Goal: Task Accomplishment & Management: Use online tool/utility

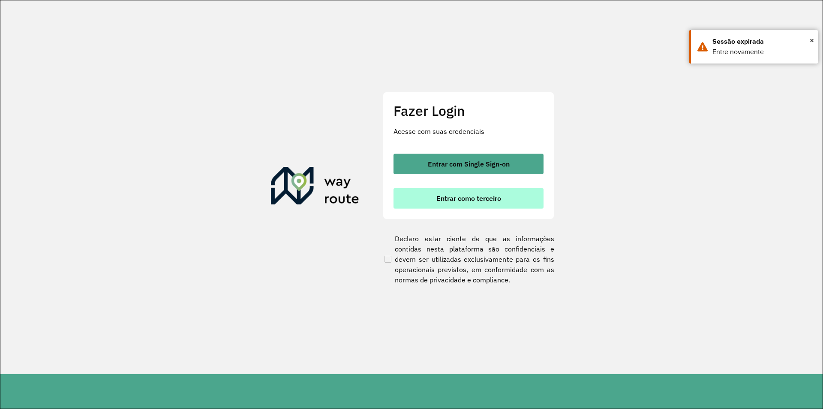
click at [494, 195] on span "Entrar como terceiro" at bounding box center [468, 198] width 65 height 7
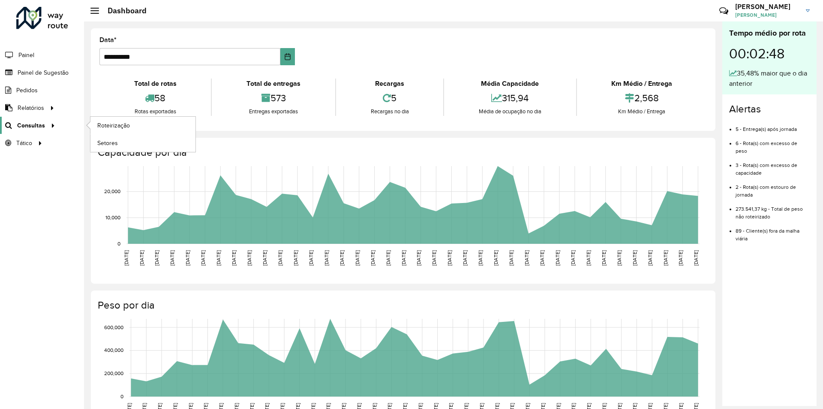
click at [54, 131] on link "Consultas" at bounding box center [29, 125] width 58 height 17
click at [135, 133] on link "Roteirização" at bounding box center [142, 125] width 105 height 17
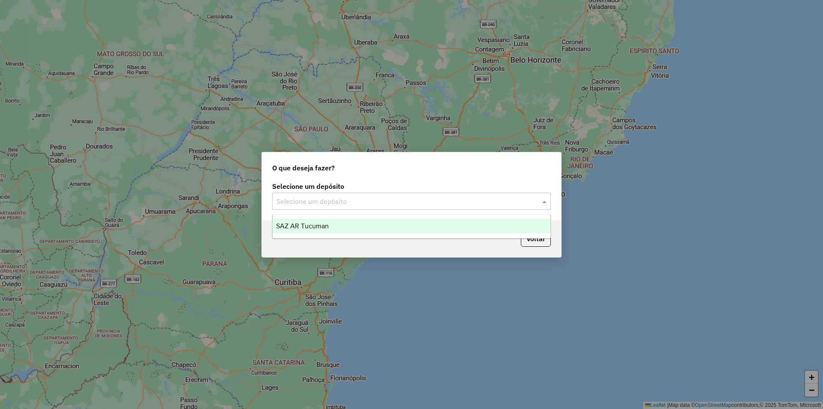
click at [478, 205] on input "text" at bounding box center [403, 201] width 253 height 10
click at [381, 226] on div "SAZ AR Tucuman" at bounding box center [412, 226] width 278 height 15
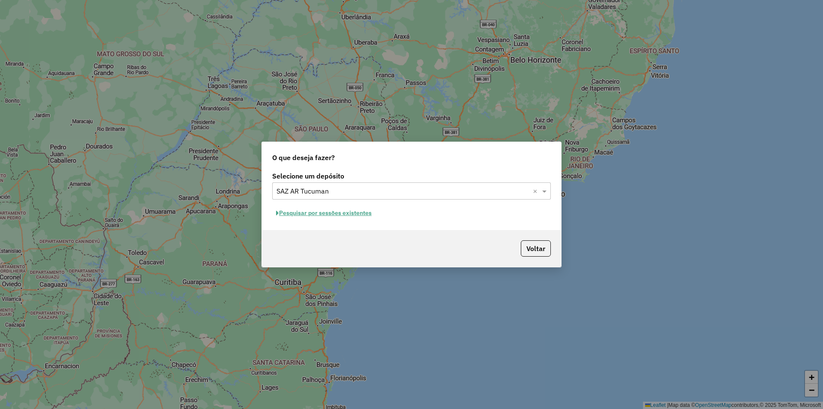
click at [348, 214] on button "Pesquisar por sessões existentes" at bounding box center [323, 212] width 103 height 13
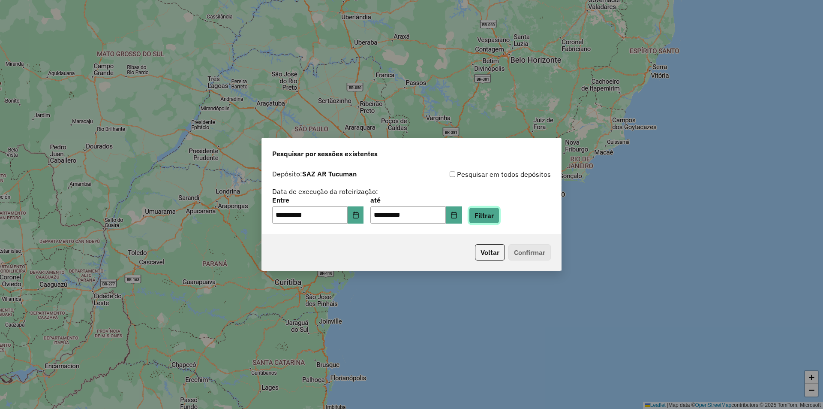
click at [499, 214] on button "Filtrar" at bounding box center [484, 215] width 30 height 16
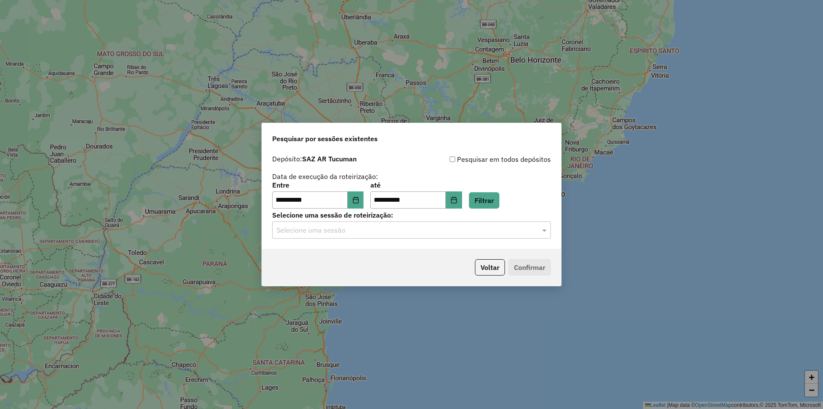
click at [483, 234] on input "text" at bounding box center [403, 230] width 253 height 10
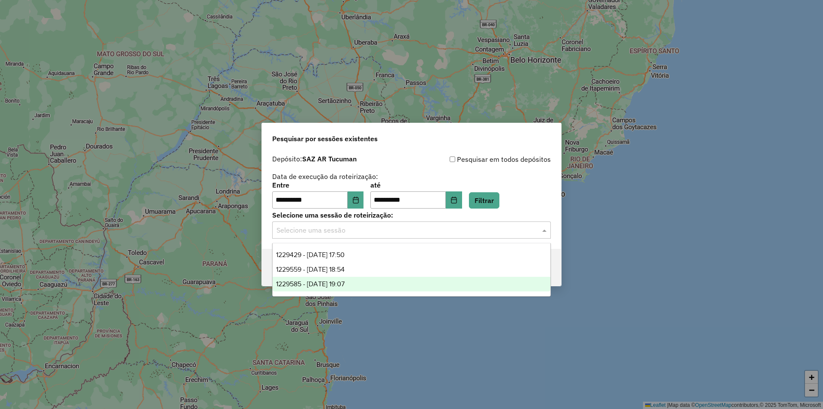
click at [393, 280] on div "1229585 - 14/08/2025 19:07" at bounding box center [412, 284] width 278 height 15
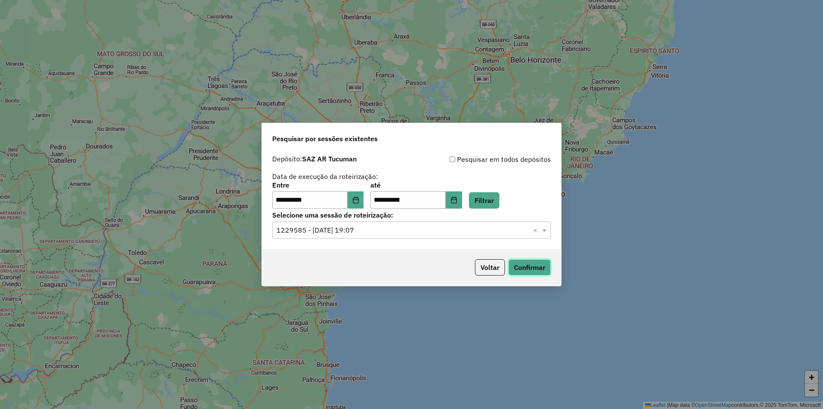
click at [523, 261] on button "Confirmar" at bounding box center [529, 267] width 42 height 16
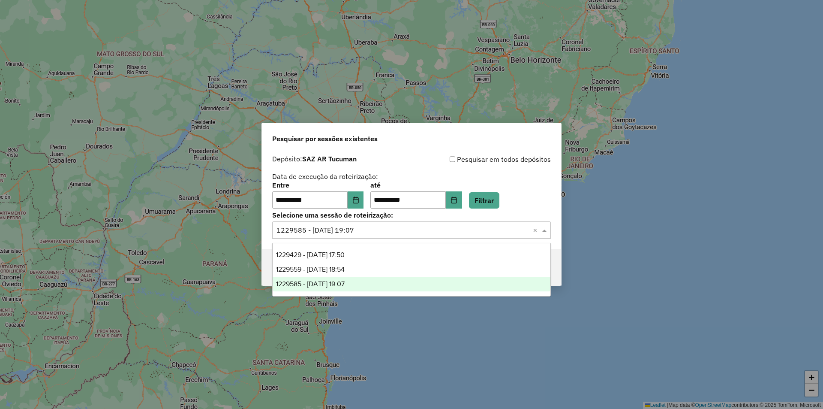
click at [435, 223] on div "Selecione uma sessão × 1229585 - 14/08/2025 19:07 ×" at bounding box center [411, 229] width 279 height 17
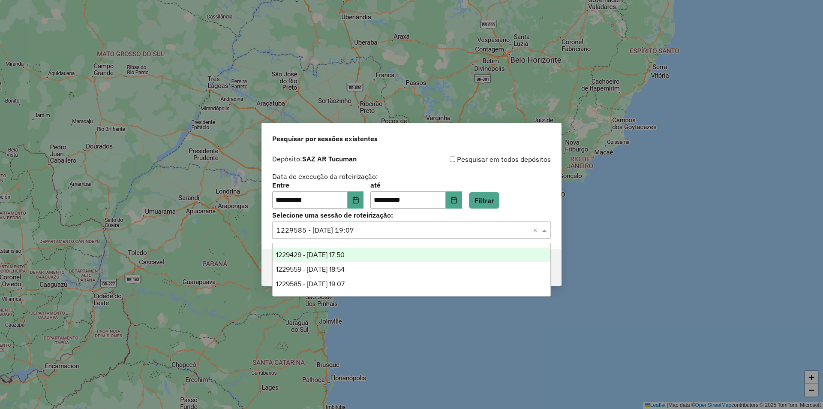
drag, startPoint x: 410, startPoint y: 252, endPoint x: 293, endPoint y: -37, distance: 311.8
click at [293, 0] on html "**********" at bounding box center [411, 204] width 823 height 409
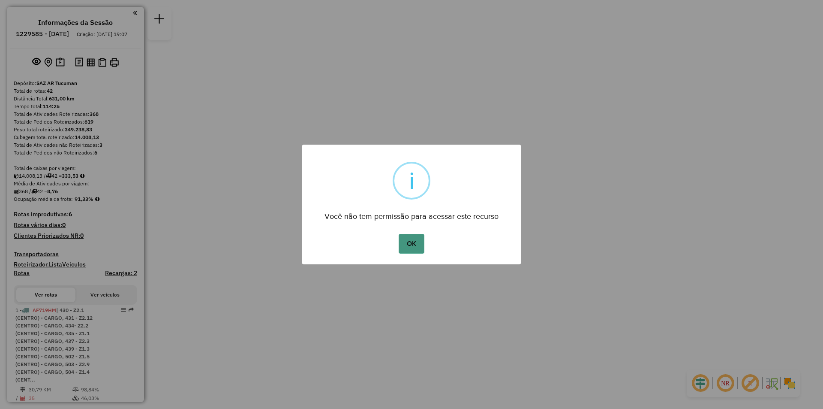
click at [417, 235] on button "OK" at bounding box center [411, 244] width 25 height 20
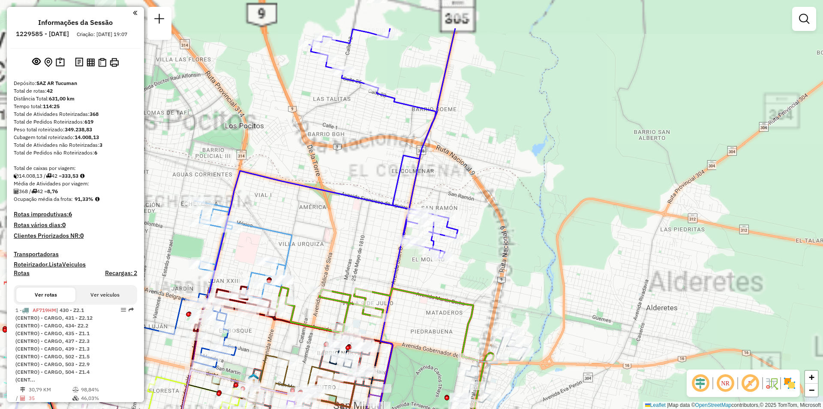
drag, startPoint x: 463, startPoint y: 146, endPoint x: 507, endPoint y: 177, distance: 54.7
click at [507, 177] on div "Janela de atendimento Grade de atendimento Capacidade Transportadoras Veículos …" at bounding box center [411, 204] width 823 height 409
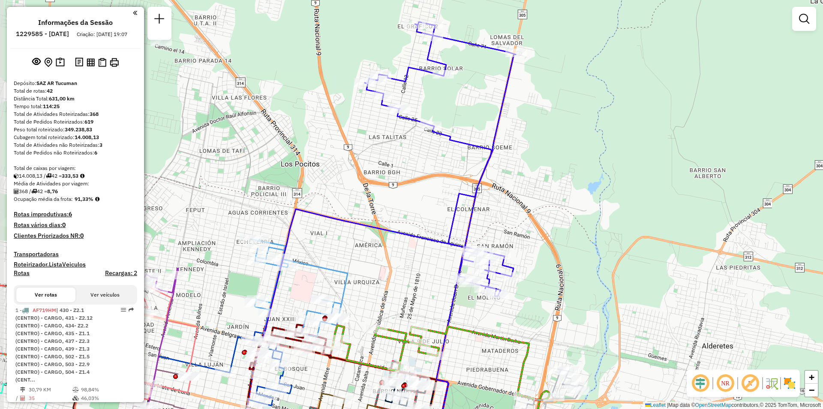
drag, startPoint x: 445, startPoint y: 208, endPoint x: 480, endPoint y: 224, distance: 38.0
click at [480, 224] on div "Janela de atendimento Grade de atendimento Capacidade Transportadoras Veículos …" at bounding box center [411, 204] width 823 height 409
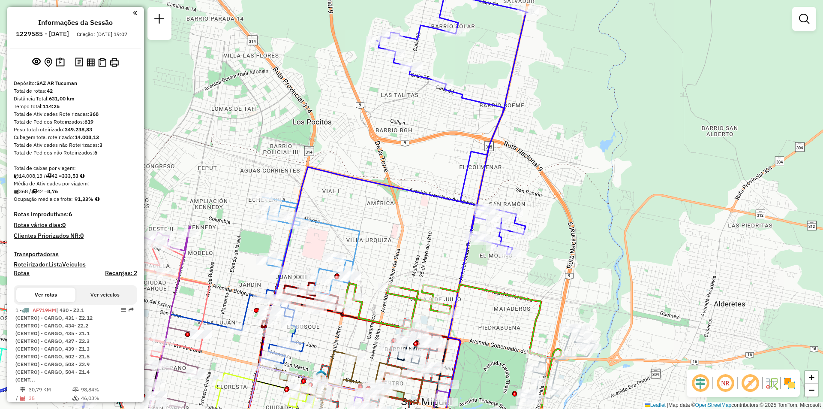
drag, startPoint x: 571, startPoint y: 280, endPoint x: 572, endPoint y: 269, distance: 11.6
click at [572, 269] on div "Janela de atendimento Grade de atendimento Capacidade Transportadoras Veículos …" at bounding box center [411, 204] width 823 height 409
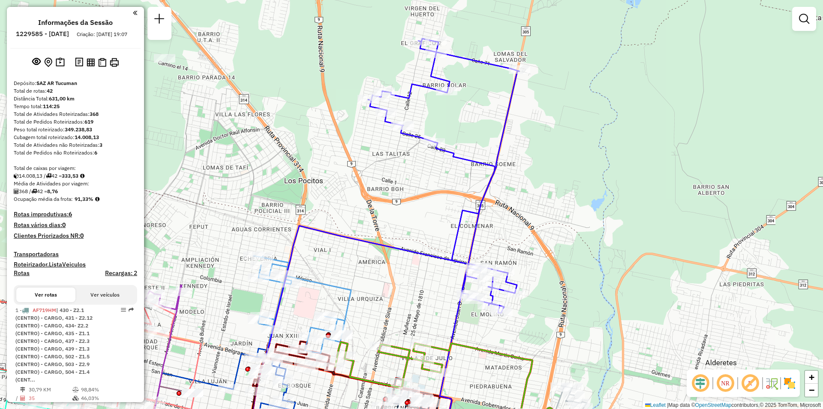
drag, startPoint x: 524, startPoint y: 175, endPoint x: 516, endPoint y: 234, distance: 59.4
click at [516, 234] on div "Janela de atendimento Grade de atendimento Capacidade Transportadoras Veículos …" at bounding box center [411, 204] width 823 height 409
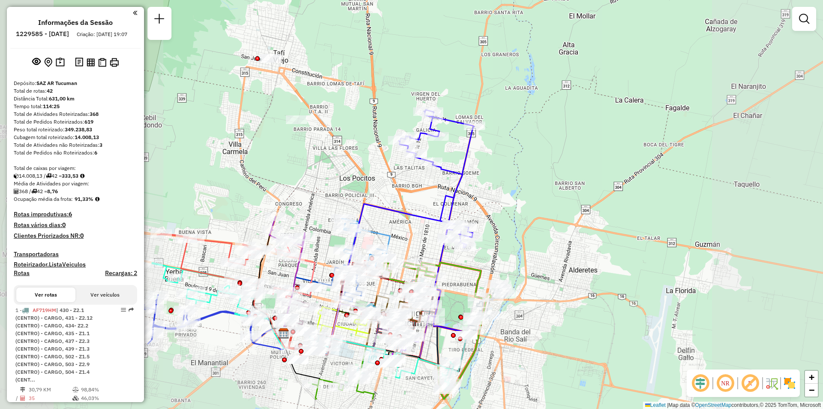
drag, startPoint x: 318, startPoint y: 293, endPoint x: 377, endPoint y: 241, distance: 79.0
click at [377, 241] on div "Janela de atendimento Grade de atendimento Capacidade Transportadoras Veículos …" at bounding box center [411, 204] width 823 height 409
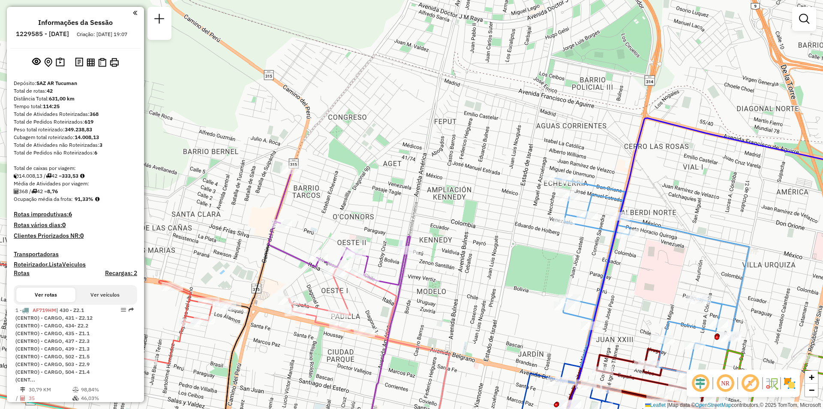
drag, startPoint x: 508, startPoint y: 293, endPoint x: 445, endPoint y: 301, distance: 63.6
click at [448, 302] on div "Janela de atendimento Grade de atendimento Capacidade Transportadoras Veículos …" at bounding box center [411, 204] width 823 height 409
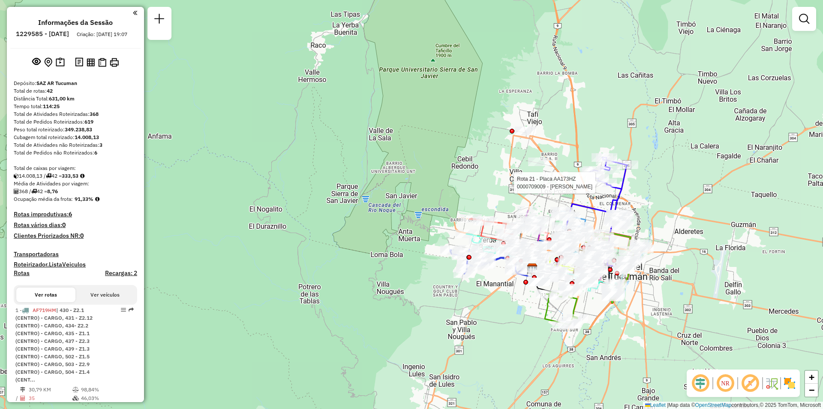
select select "**********"
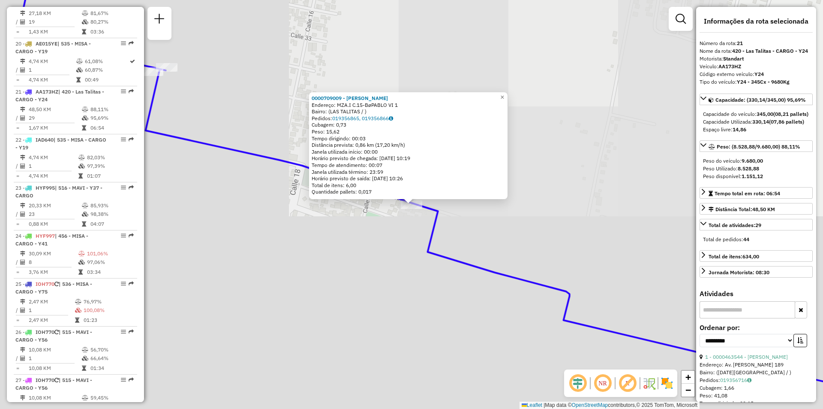
scroll to position [1435, 0]
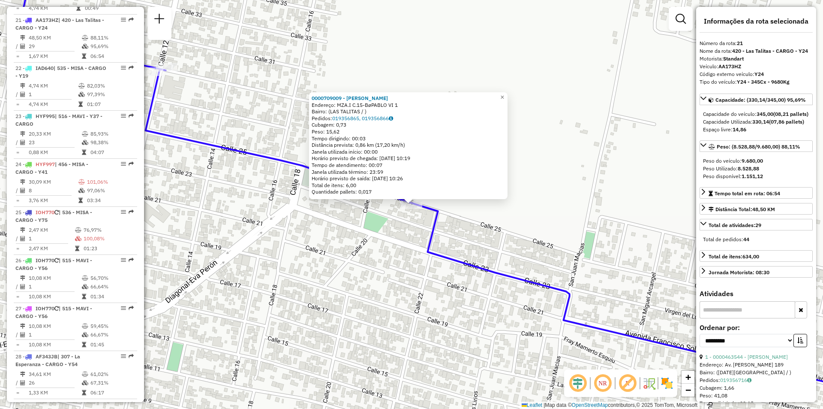
click at [606, 184] on div "0000709009 - [PERSON_NAME]: MZA.I C.15-BøPABLO VI 1 Bairro: (LAS TALITAS / ) Pe…" at bounding box center [411, 204] width 823 height 409
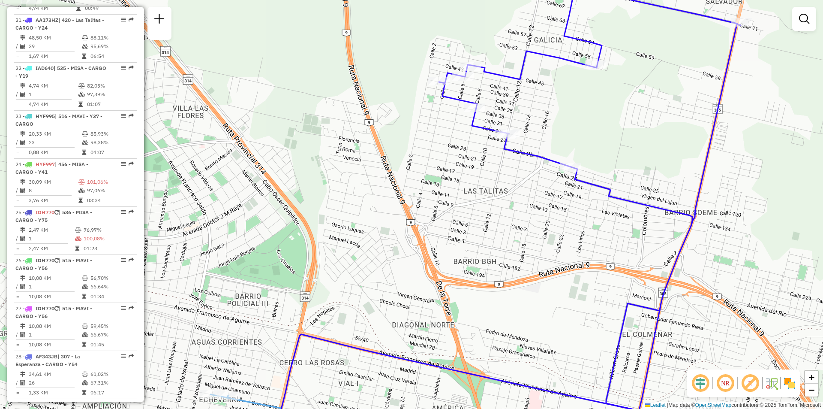
click at [529, 59] on icon at bounding box center [590, 205] width 302 height 490
select select "**********"
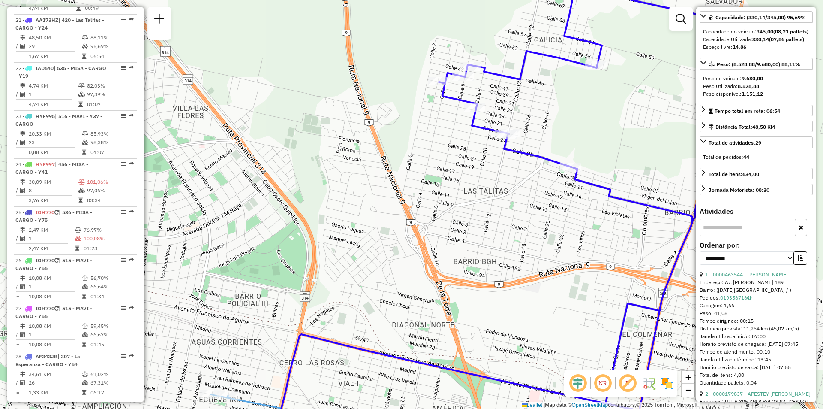
scroll to position [86, 0]
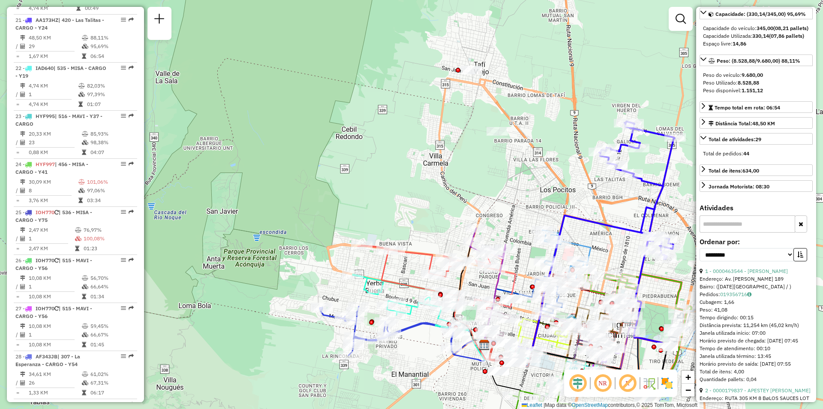
drag, startPoint x: 620, startPoint y: 206, endPoint x: 577, endPoint y: 150, distance: 70.9
click at [577, 150] on div "Rota 21 - Placa AA173HZ 0000709009 - JIMENEZ NATIVIDAD Janela de atendimento Gr…" at bounding box center [411, 204] width 823 height 409
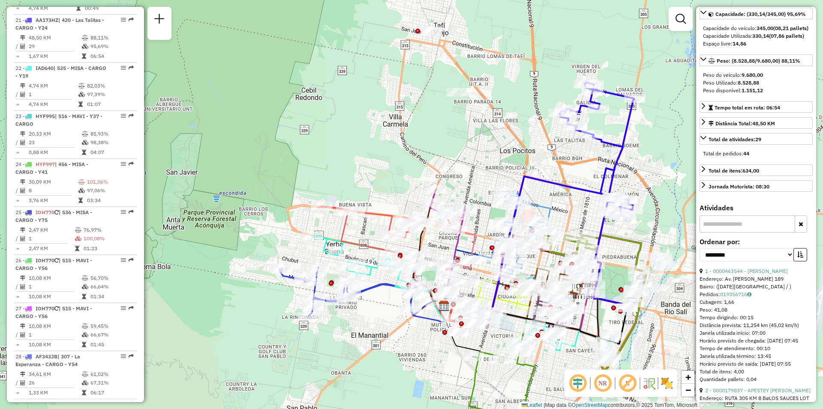
click at [660, 382] on img at bounding box center [667, 383] width 14 height 14
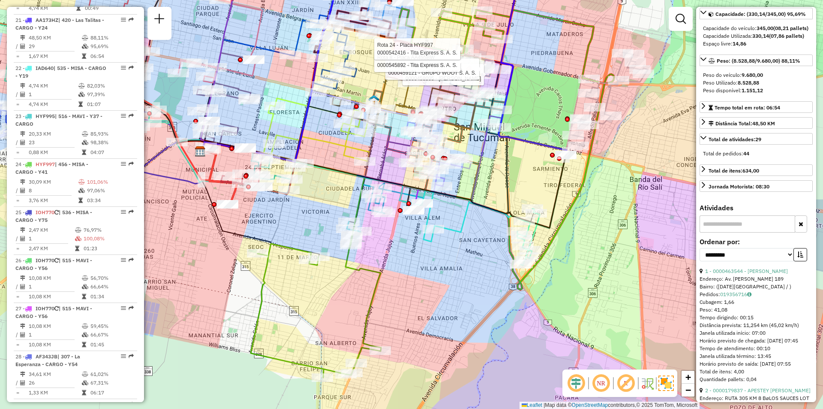
drag, startPoint x: 444, startPoint y: 224, endPoint x: 508, endPoint y: 201, distance: 68.2
click at [508, 201] on icon at bounding box center [480, 227] width 117 height 75
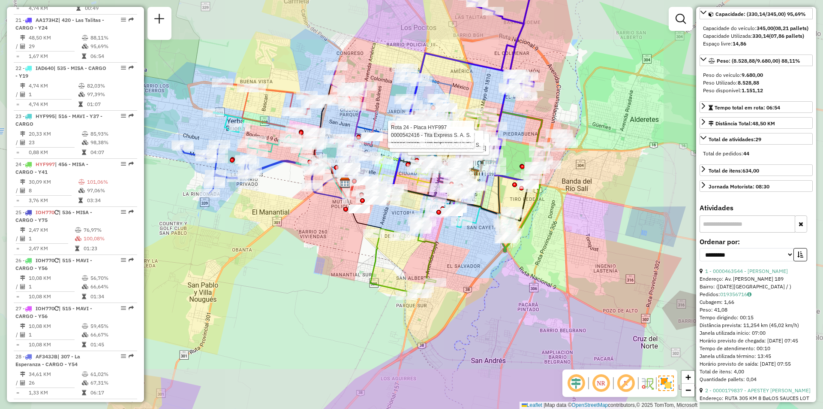
drag, startPoint x: 497, startPoint y: 132, endPoint x: 557, endPoint y: 87, distance: 74.8
click at [473, 168] on div at bounding box center [461, 163] width 21 height 9
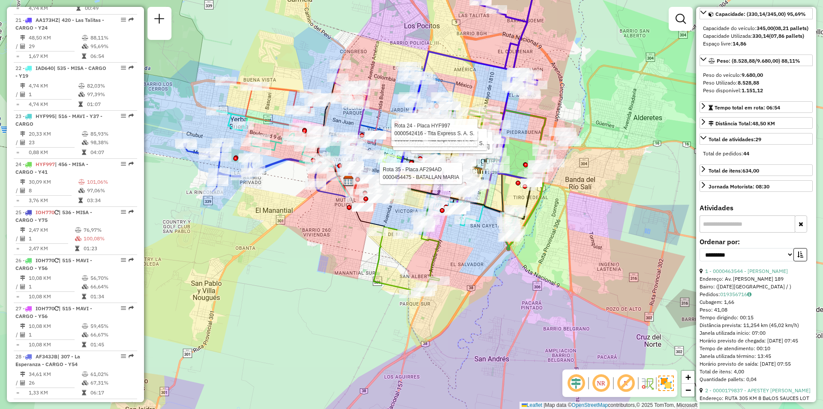
drag, startPoint x: 571, startPoint y: 68, endPoint x: 543, endPoint y: 174, distance: 109.6
click at [543, 174] on div "Rota 1 - Placa AF719HM 0000458095 - Gonzalez Mario Rota 8 - Placa AA455BW 00004…" at bounding box center [411, 204] width 823 height 409
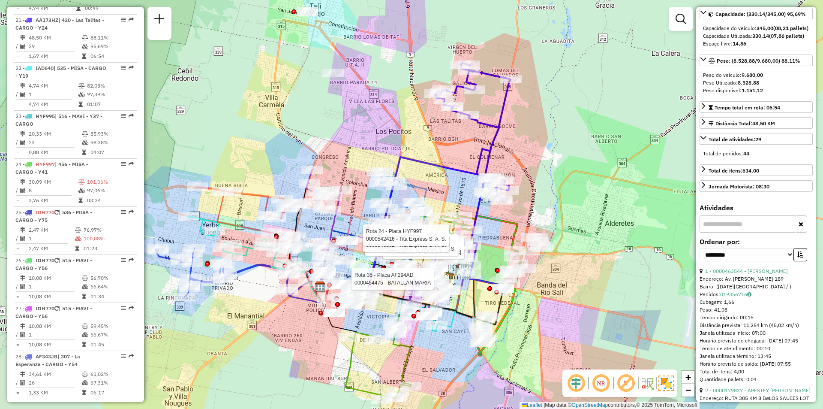
click at [496, 122] on icon at bounding box center [472, 175] width 75 height 225
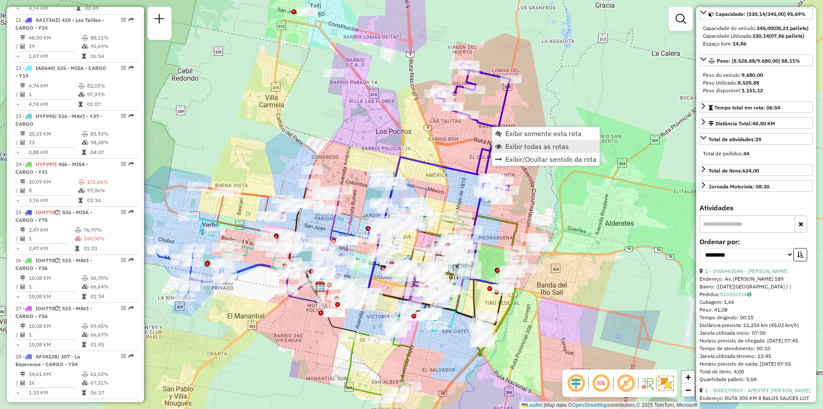
click at [517, 149] on span "Exibir todas as rotas" at bounding box center [536, 146] width 63 height 7
click at [514, 126] on span "Exibir somente esta rota" at bounding box center [549, 125] width 76 height 7
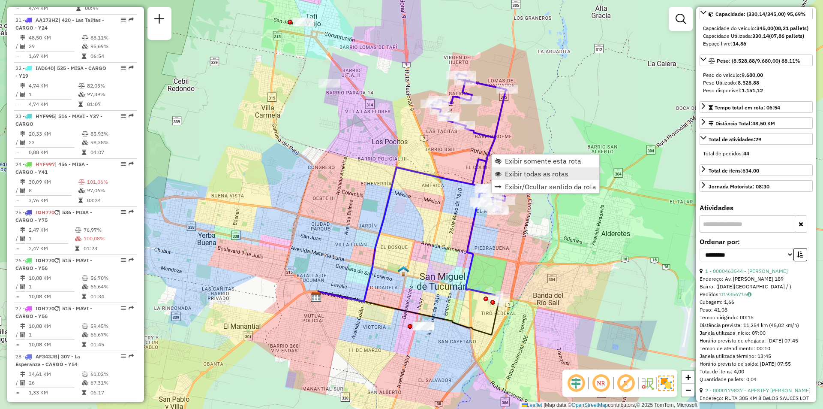
click at [503, 173] on link "Exibir todas as rotas" at bounding box center [546, 173] width 108 height 13
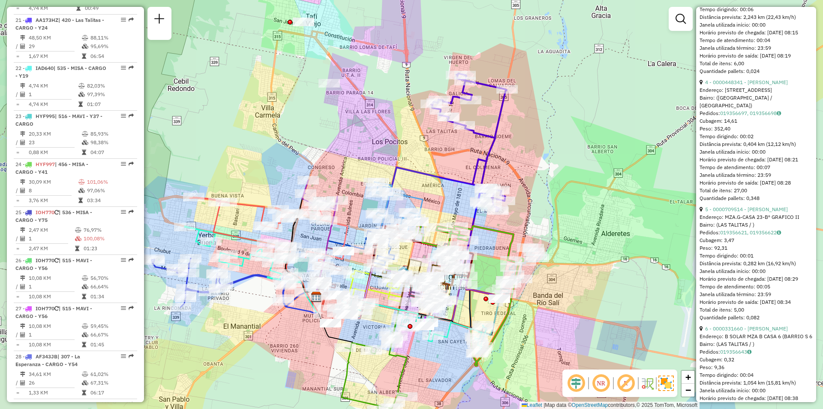
scroll to position [643, 0]
